Goal: Use online tool/utility: Utilize a website feature to perform a specific function

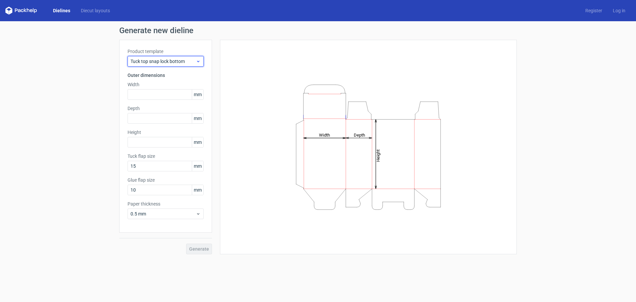
click at [168, 62] on span "Tuck top snap lock bottom" at bounding box center [163, 61] width 65 height 7
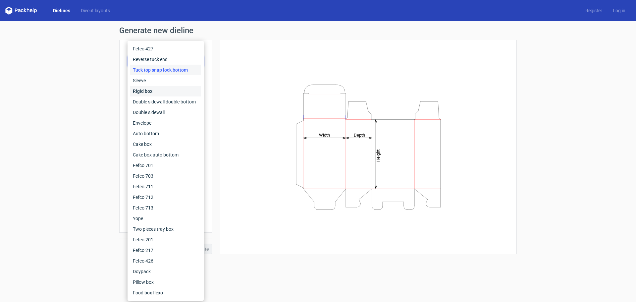
click at [159, 91] on div "Rigid box" at bounding box center [165, 91] width 71 height 11
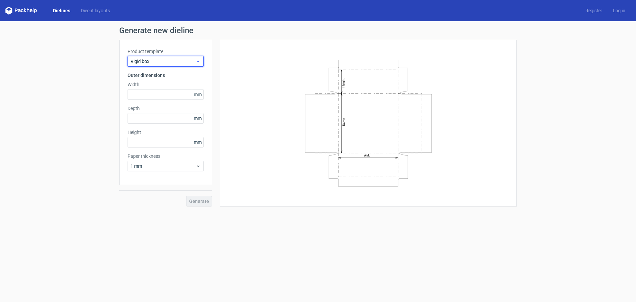
click at [164, 64] on span "Rigid box" at bounding box center [163, 61] width 65 height 7
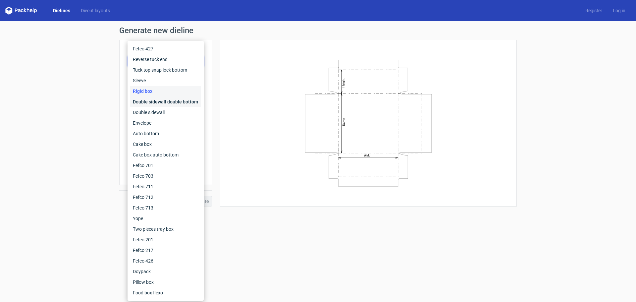
click at [168, 102] on div "Double sidewall double bottom" at bounding box center [165, 101] width 71 height 11
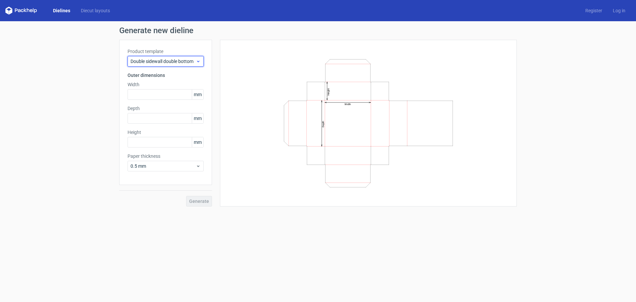
click at [165, 62] on span "Double sidewall double bottom" at bounding box center [163, 61] width 65 height 7
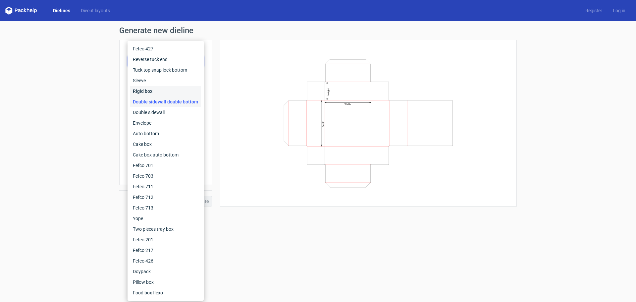
click at [146, 90] on div "Rigid box" at bounding box center [165, 91] width 71 height 11
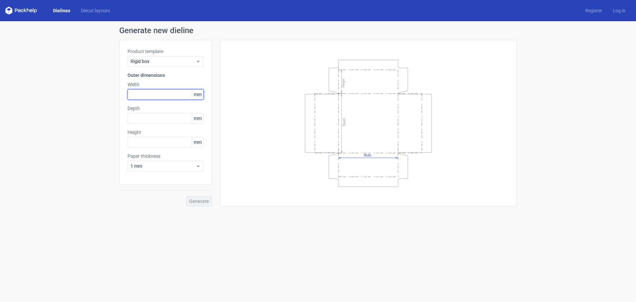
click at [152, 97] on input "text" at bounding box center [166, 94] width 76 height 11
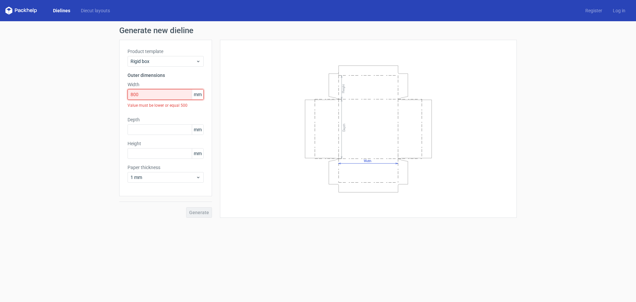
drag, startPoint x: 161, startPoint y: 95, endPoint x: 108, endPoint y: 95, distance: 52.7
click at [108, 95] on div "Generate new dieline Product template Rigid box Outer dimensions Width 800 mm V…" at bounding box center [318, 122] width 636 height 202
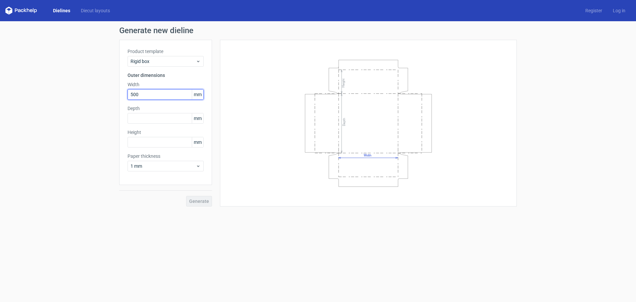
type input "500"
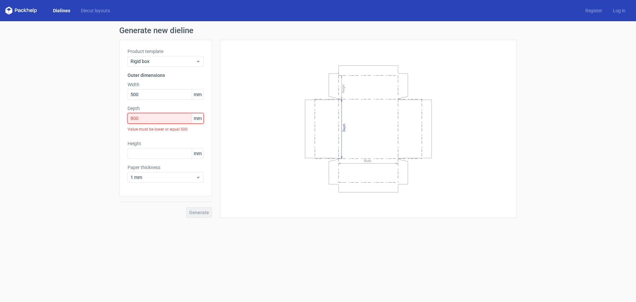
drag, startPoint x: 151, startPoint y: 116, endPoint x: 127, endPoint y: 115, distance: 24.2
click at [127, 115] on div "Product template Rigid box Outer dimensions Width 500 mm Depth 800 mm Value mus…" at bounding box center [165, 118] width 93 height 156
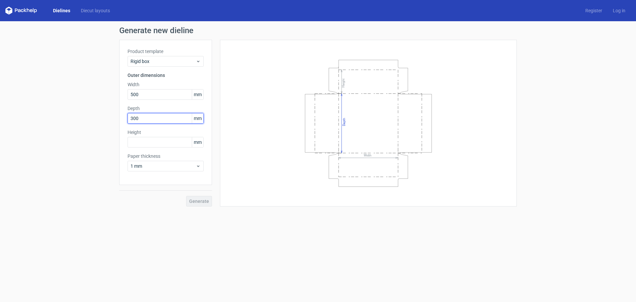
type input "300"
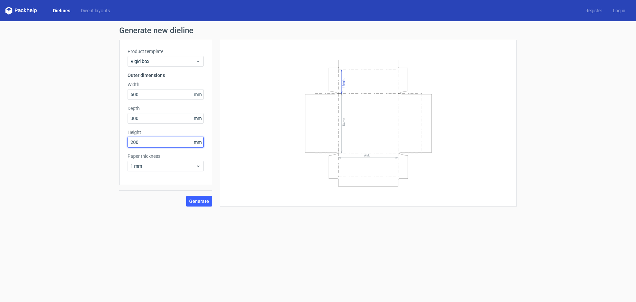
type input "200"
click at [184, 164] on span "1 mm" at bounding box center [163, 166] width 65 height 7
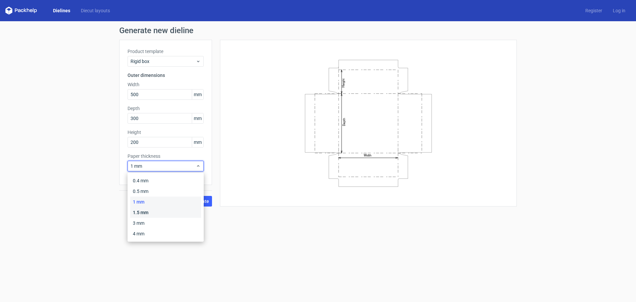
click at [163, 209] on div "1.5 mm" at bounding box center [165, 212] width 71 height 11
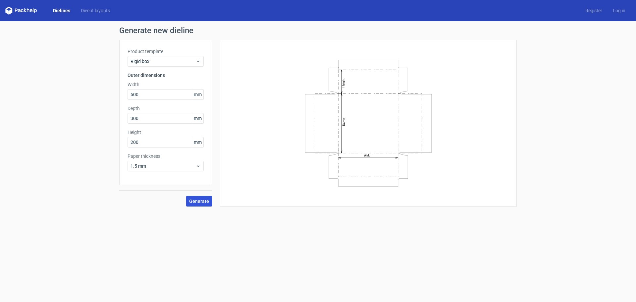
click at [192, 201] on span "Generate" at bounding box center [199, 201] width 20 height 5
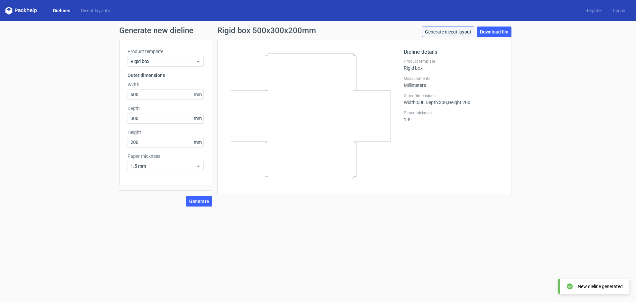
click at [452, 33] on link "Generate diecut layout" at bounding box center [448, 32] width 52 height 11
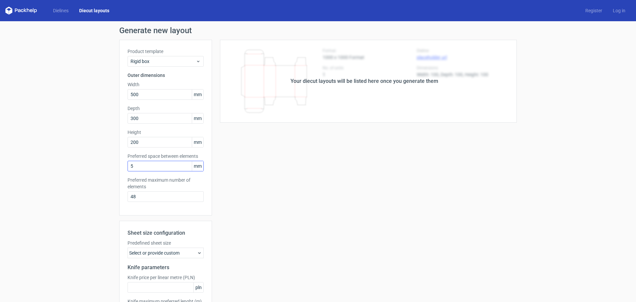
scroll to position [55, 0]
